Goal: Transaction & Acquisition: Purchase product/service

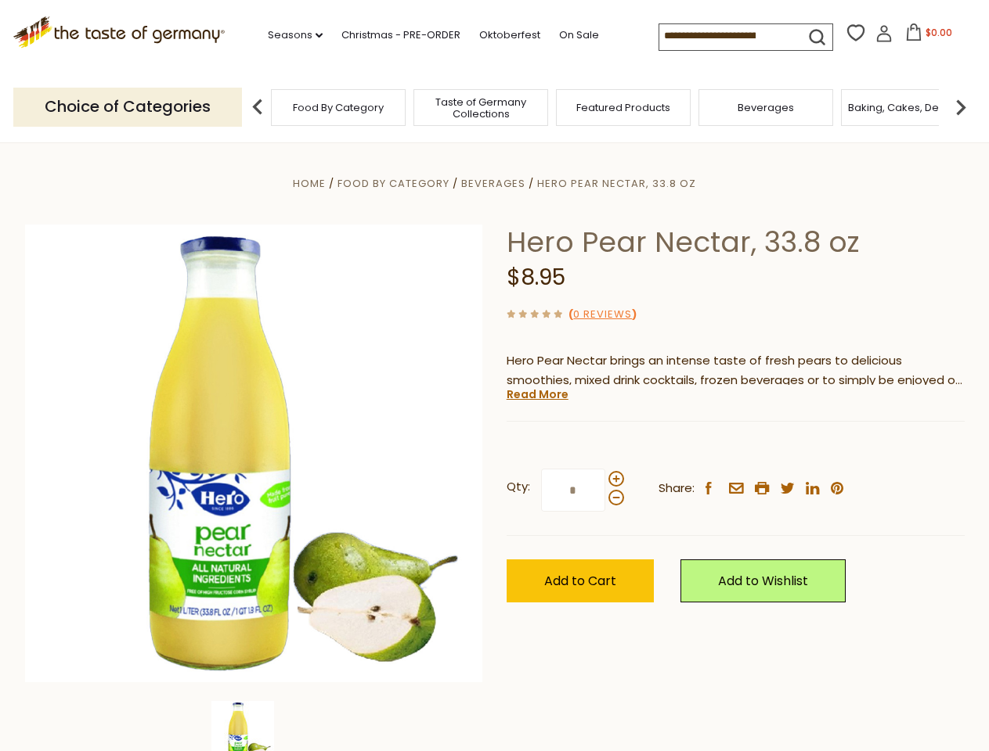
click at [494, 376] on div "Home Food By Category [GEOGRAPHIC_DATA] Hero Pear Nectar, 33.8 oz Hero Pear Nec…" at bounding box center [494, 475] width 963 height 603
click at [289, 35] on link "Seasons dropdown_arrow" at bounding box center [295, 35] width 55 height 17
click at [726, 36] on input at bounding box center [725, 35] width 132 height 22
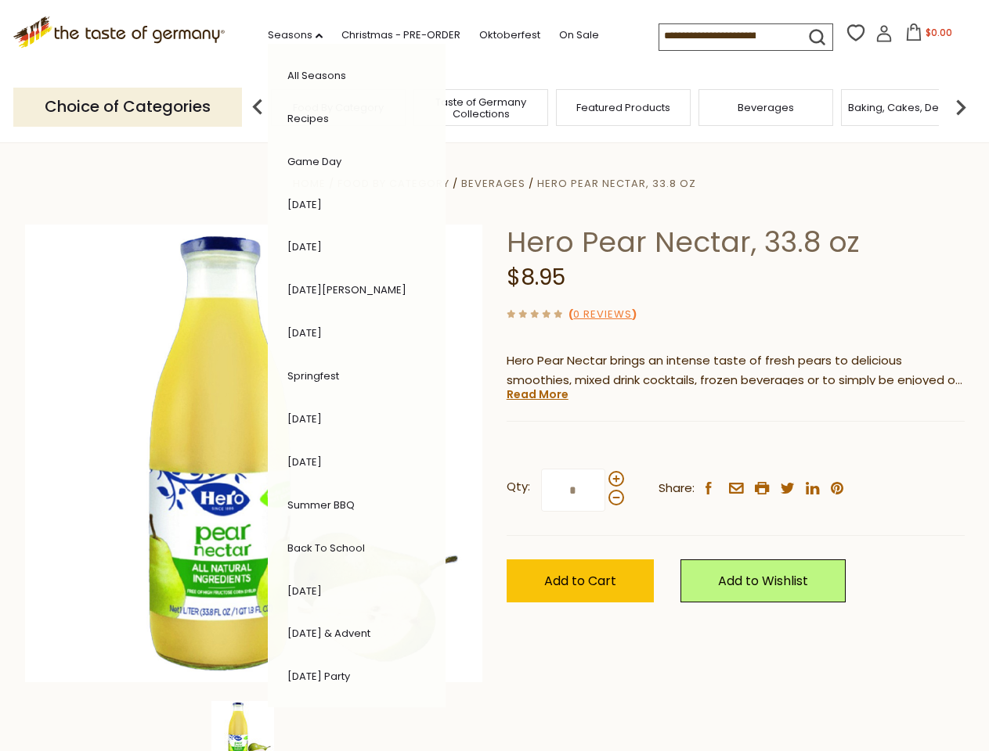
click at [925, 37] on span "$0.00" at bounding box center [938, 32] width 27 height 13
click at [268, 106] on div "All Seasons Recipes Game Day [DATE] [DATE] [DATE][PERSON_NAME] [DATE] Springfes…" at bounding box center [357, 376] width 178 height 664
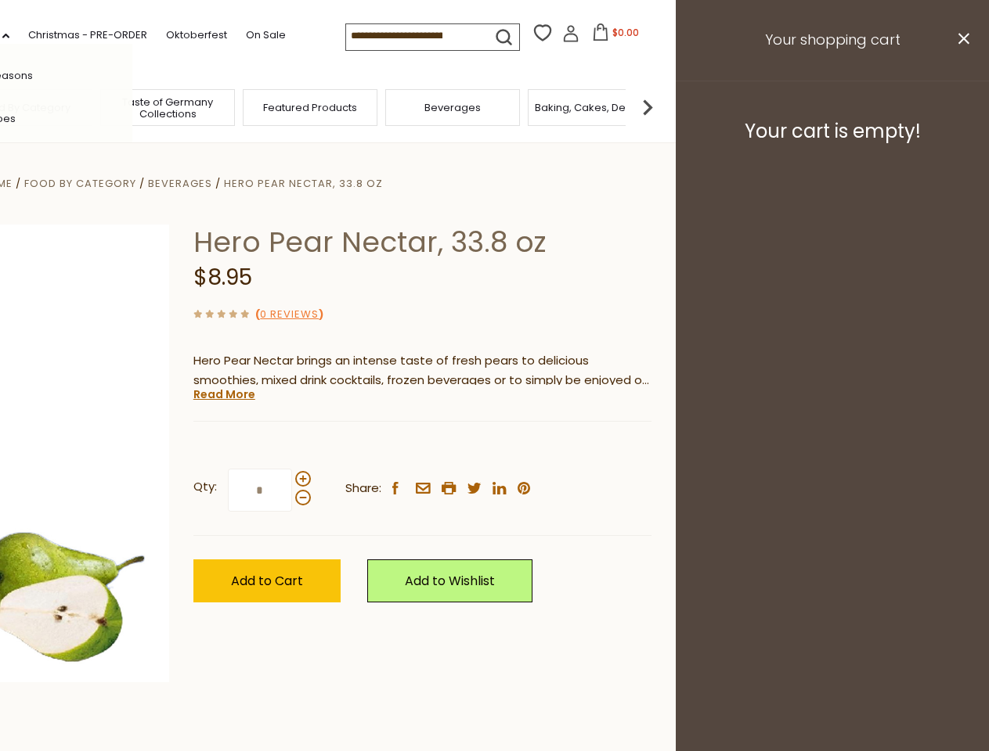
click at [663, 106] on img at bounding box center [647, 107] width 31 height 31
click at [494, 447] on div "Qty: * Share: facebook email printer twitter linkedin pinterest" at bounding box center [422, 490] width 458 height 91
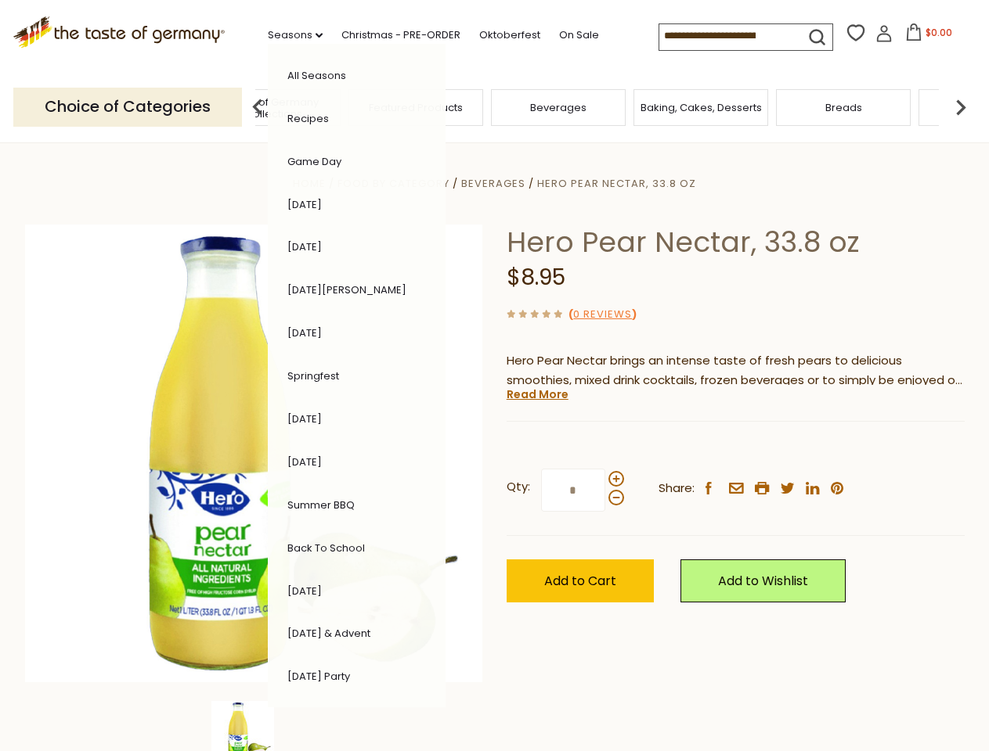
click at [254, 726] on img at bounding box center [242, 732] width 63 height 63
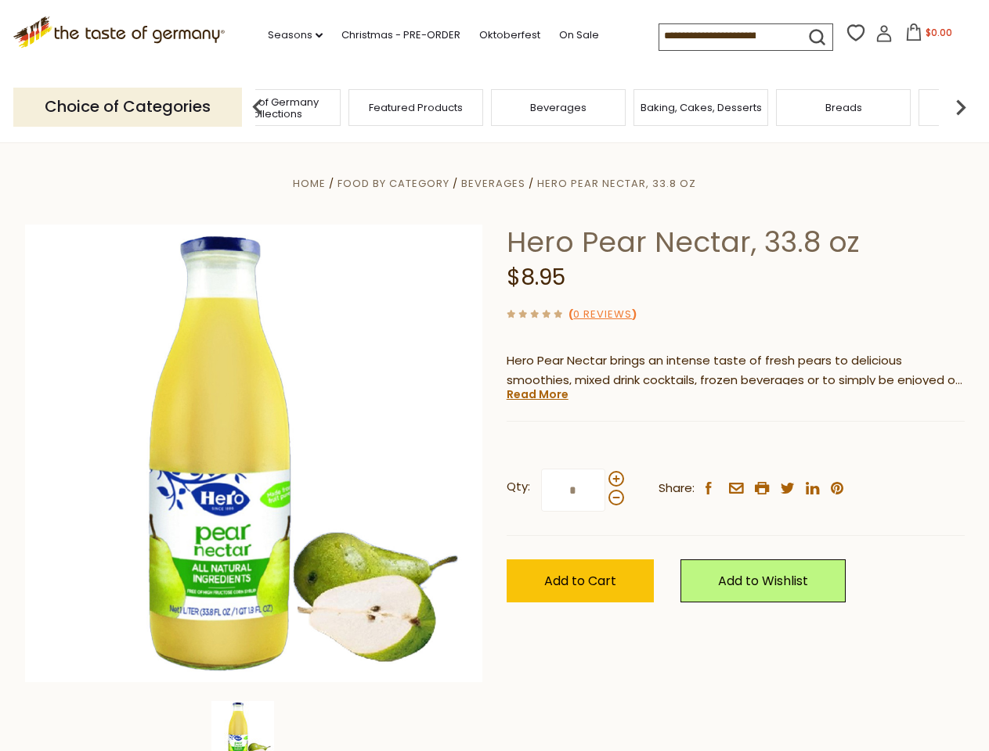
click at [254, 726] on img at bounding box center [242, 732] width 63 height 63
click at [536, 394] on link "Read More" at bounding box center [537, 395] width 62 height 16
